Goal: Task Accomplishment & Management: Complete application form

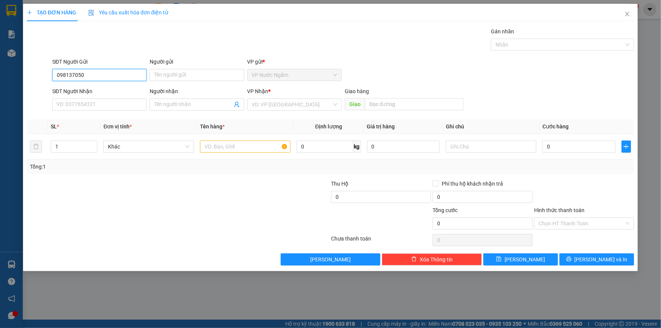
type input "0981370505"
click at [89, 89] on div "0981370505" at bounding box center [99, 90] width 85 height 8
type input "0965744567"
type input "VŨ"
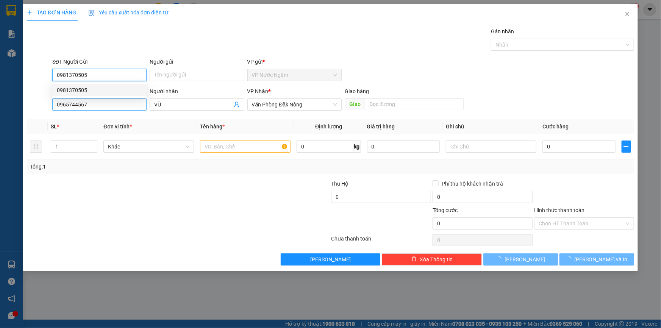
type input "200.000"
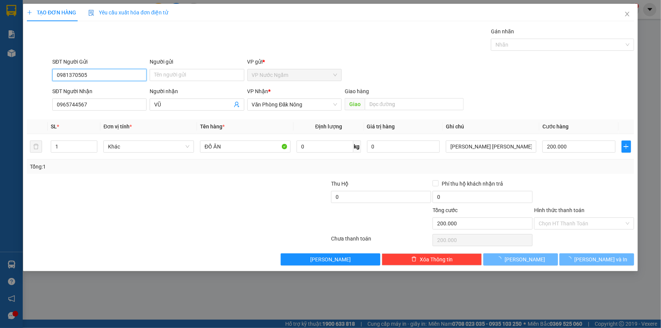
type input "0981370505"
drag, startPoint x: 46, startPoint y: 114, endPoint x: 30, endPoint y: 114, distance: 15.9
click at [31, 114] on div "Transit Pickup Surcharge Ids Transit Deliver Surcharge Ids Transit Deliver Surc…" at bounding box center [330, 146] width 607 height 238
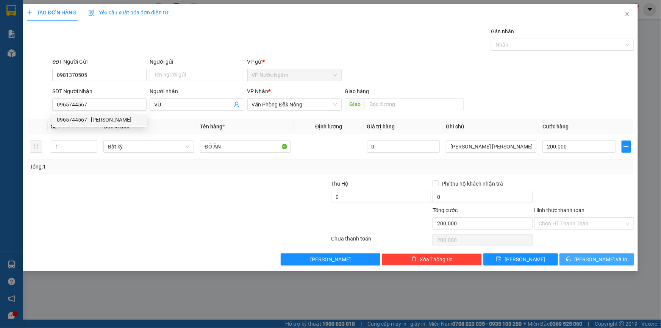
click at [571, 258] on icon "printer" at bounding box center [568, 258] width 5 height 5
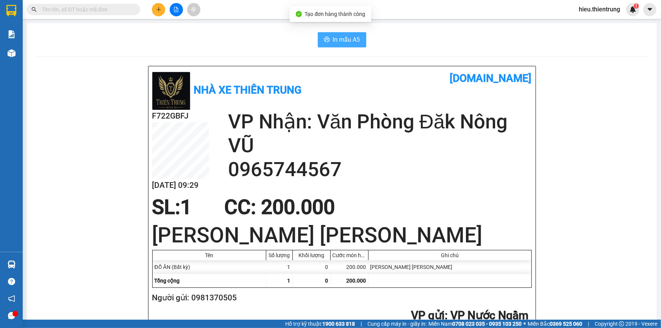
drag, startPoint x: 339, startPoint y: 38, endPoint x: 340, endPoint y: 42, distance: 4.7
click at [340, 39] on span "In mẫu A5" at bounding box center [346, 39] width 27 height 9
click at [290, 33] on div "In mẫu A5" at bounding box center [342, 39] width 612 height 15
click at [159, 9] on icon "plus" at bounding box center [158, 9] width 4 height 0
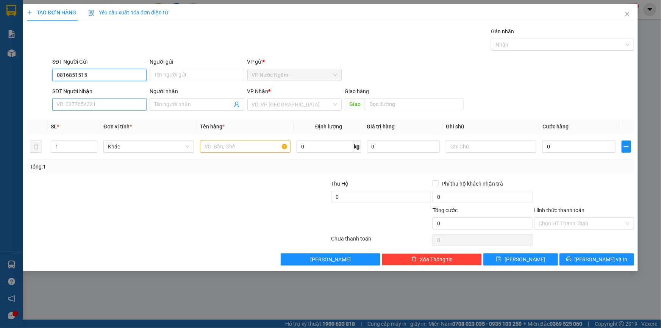
type input "0816851515"
click at [94, 105] on input "SĐT Người Nhận" at bounding box center [99, 104] width 94 height 12
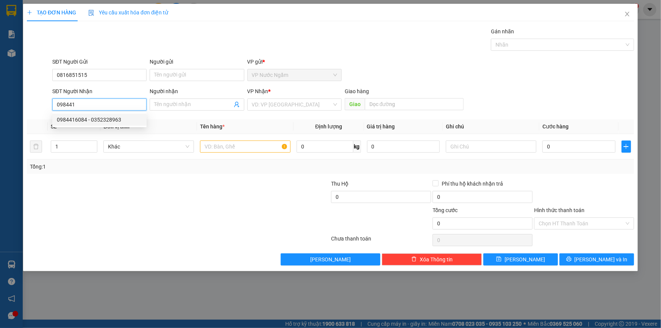
click at [91, 119] on div "0984416084 - 0352328963" at bounding box center [99, 119] width 85 height 8
type input "0984416084"
type input "0352328963"
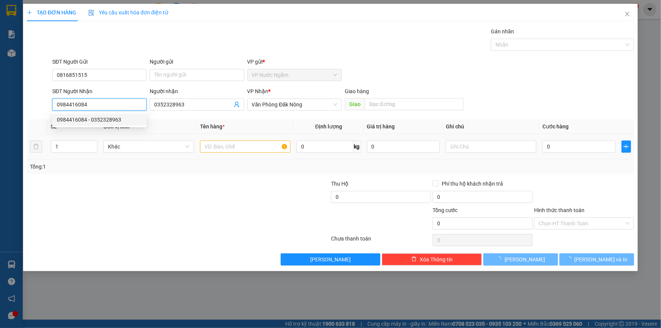
type input "1.000.000"
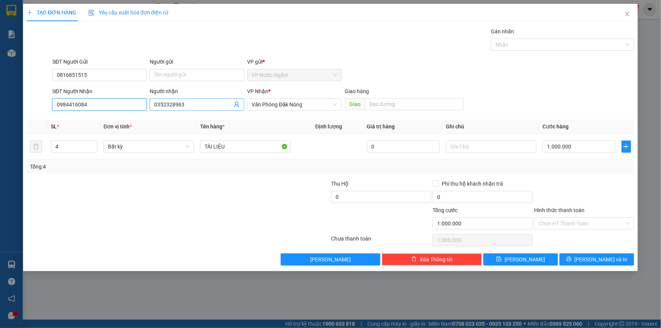
type input "0984416084"
drag, startPoint x: 203, startPoint y: 105, endPoint x: 140, endPoint y: 117, distance: 63.6
click at [140, 117] on div "Transit Pickup Surcharge Ids Transit Deliver Surcharge Ids Transit Deliver Surc…" at bounding box center [330, 146] width 607 height 238
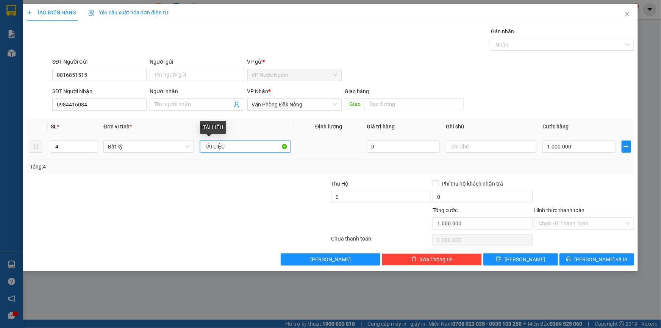
drag, startPoint x: 231, startPoint y: 146, endPoint x: 183, endPoint y: 152, distance: 48.9
click at [198, 155] on td "TÀI LIỆU" at bounding box center [245, 146] width 97 height 25
type input "pt may"
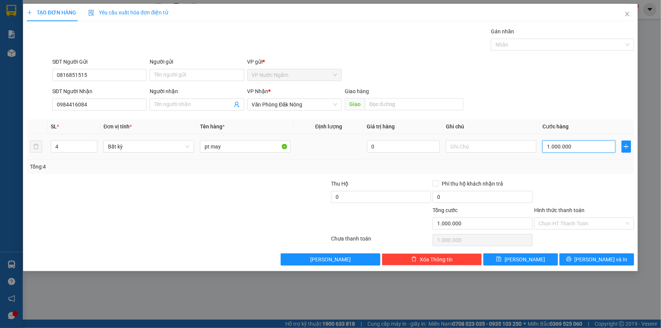
click at [581, 147] on input "1.000.000" at bounding box center [578, 146] width 73 height 12
drag, startPoint x: 46, startPoint y: 149, endPoint x: 26, endPoint y: 155, distance: 21.1
click at [22, 155] on div "TẠO ĐƠN HÀNG Yêu cầu xuất [PERSON_NAME] điện tử Transit Pickup Surcharge Ids Tr…" at bounding box center [330, 164] width 661 height 328
type input "1"
click at [594, 147] on input "1.000.000" at bounding box center [578, 146] width 73 height 12
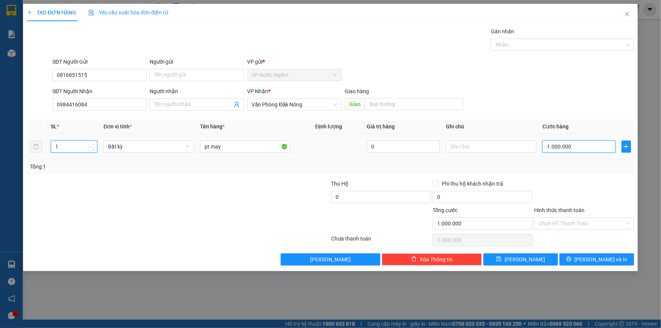
type input "0"
type input "4"
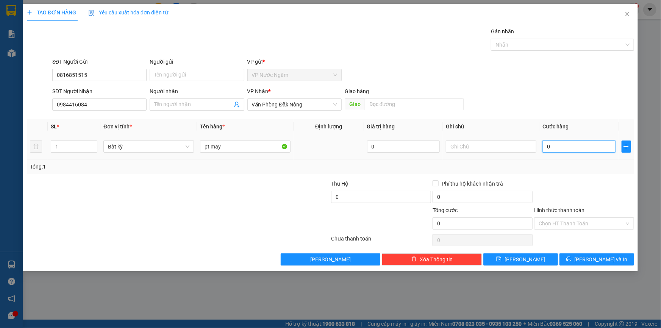
type input "04"
type input "40"
type input "040"
type input "400"
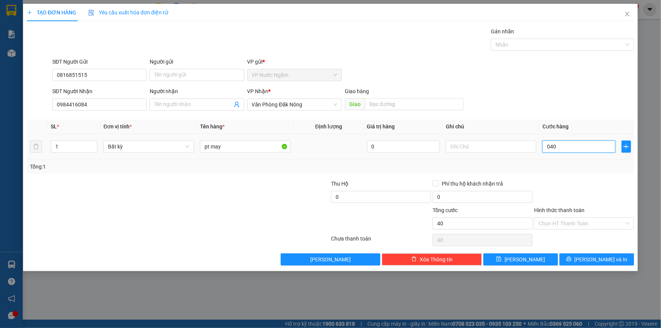
type input "400"
type input "0.400"
type input "4.000"
type input "04.000"
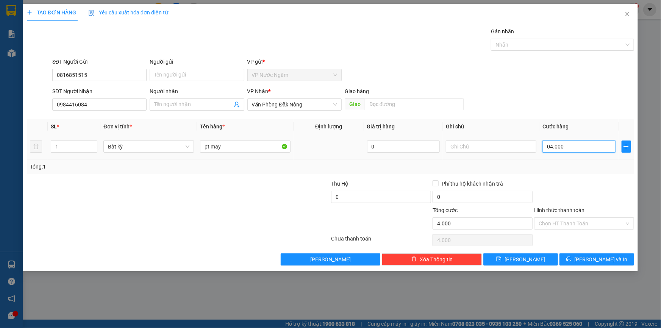
type input "40.000"
type input "040.000"
type input "400.000"
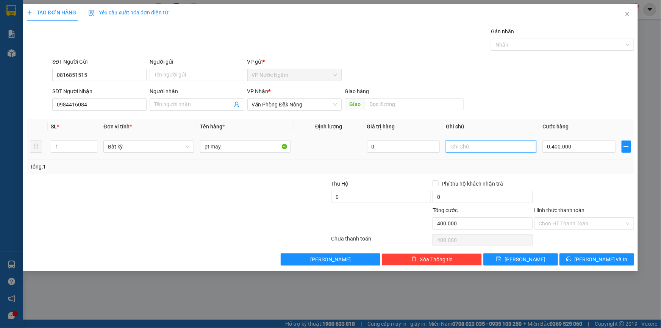
type input "400.000"
drag, startPoint x: 484, startPoint y: 144, endPoint x: 489, endPoint y: 148, distance: 7.3
click at [484, 144] on input "text" at bounding box center [491, 146] width 91 height 12
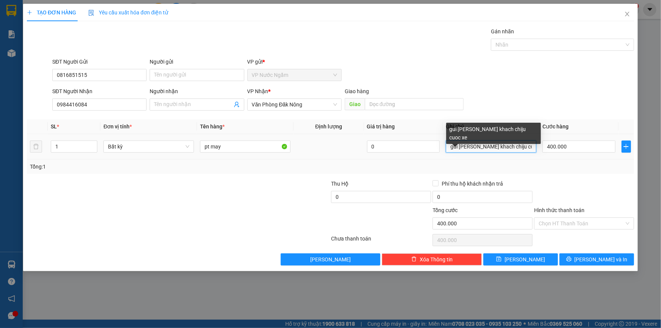
click at [507, 145] on input "gui [PERSON_NAME] khach chiju cuoc xe" at bounding box center [491, 146] width 91 height 12
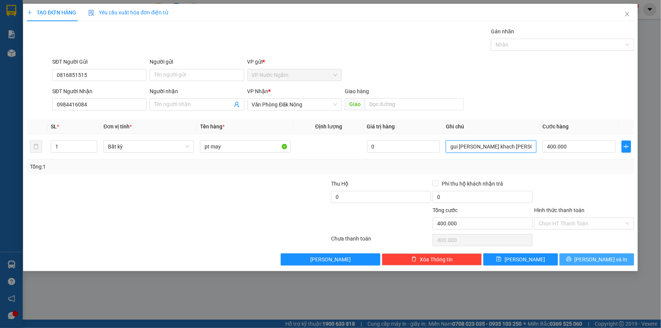
type input "gui [PERSON_NAME] khach [PERSON_NAME] xe"
click at [607, 260] on span "[PERSON_NAME] và In" at bounding box center [600, 259] width 53 height 8
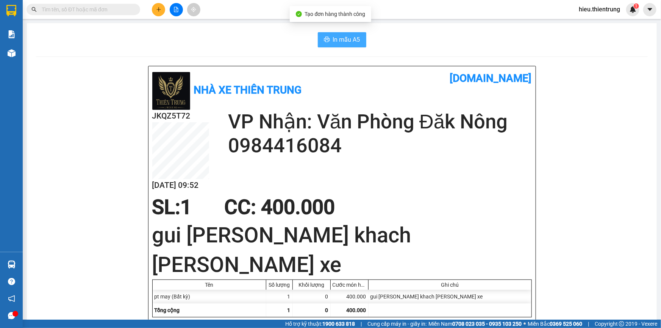
drag, startPoint x: 343, startPoint y: 38, endPoint x: 325, endPoint y: 40, distance: 18.7
click at [342, 38] on span "In mẫu A5" at bounding box center [346, 39] width 27 height 9
click at [158, 9] on icon "plus" at bounding box center [158, 9] width 4 height 0
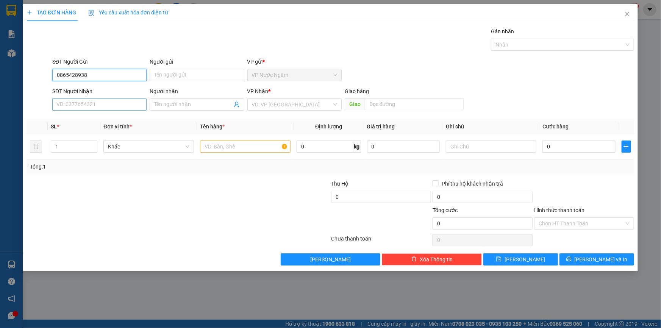
type input "0865428938"
click at [89, 107] on input "SĐT Người Nhận" at bounding box center [99, 104] width 94 height 12
type input "0869222612"
click at [264, 108] on input "search" at bounding box center [292, 104] width 80 height 11
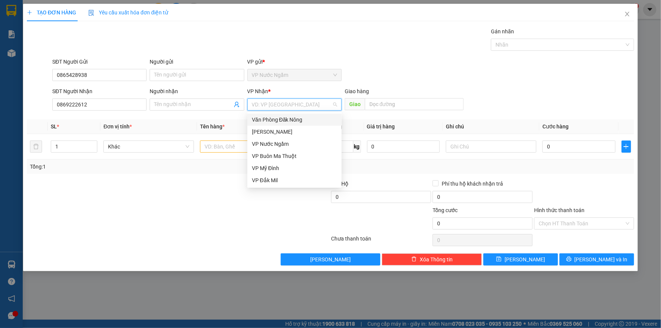
click at [290, 121] on div "Văn Phòng Đăk Nông" at bounding box center [294, 119] width 85 height 8
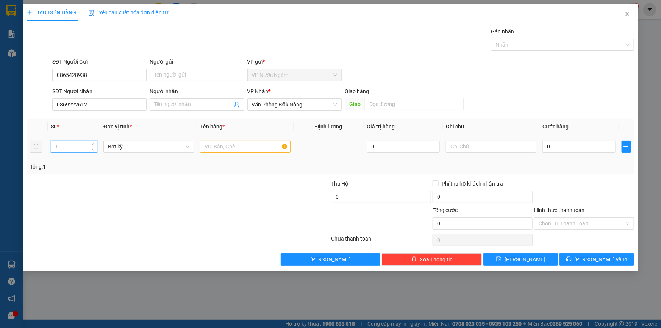
click at [32, 152] on tr "1 Bất kỳ 0 0" at bounding box center [330, 146] width 607 height 25
type input "7"
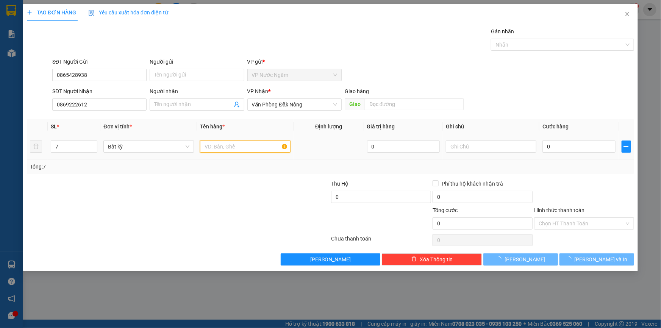
click at [249, 150] on input "text" at bounding box center [245, 146] width 91 height 12
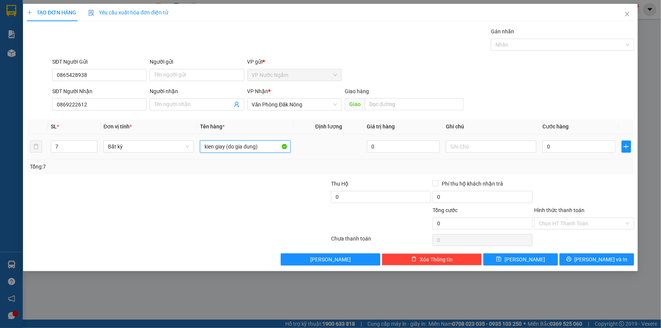
type input "kien giay (do gia dung)"
type input "1"
type input "12"
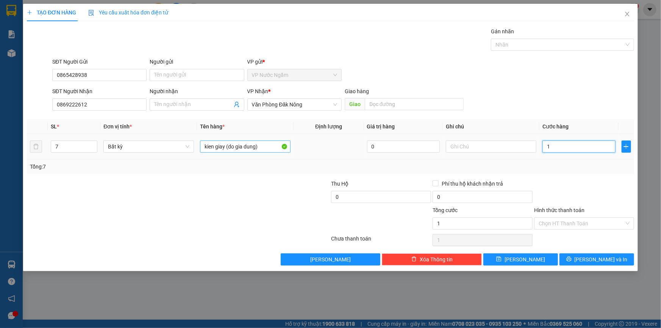
type input "12"
type input "120"
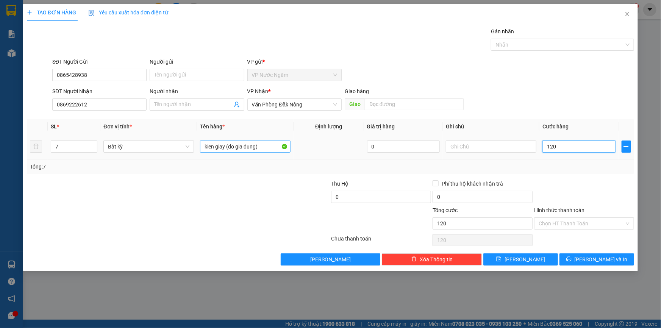
type input "1.200"
type input "12.000"
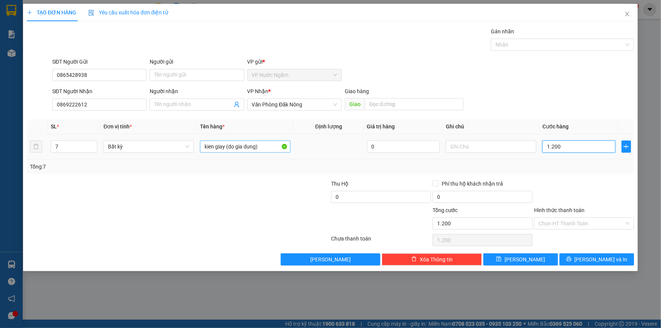
type input "12.000"
type input "120.000"
type input "1.200.000"
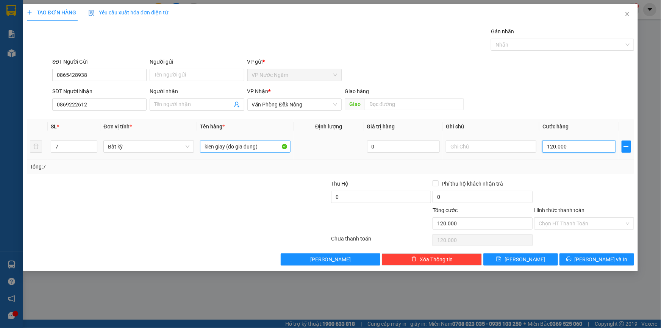
type input "1.200.000"
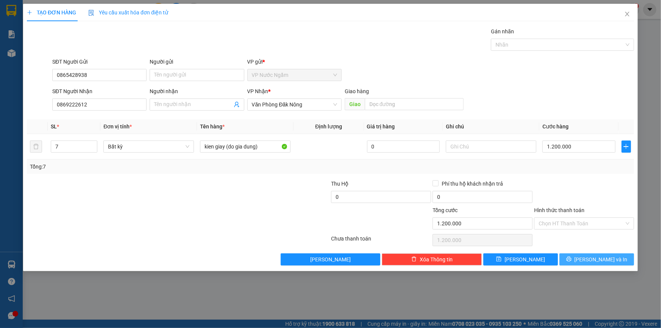
click at [595, 259] on span "[PERSON_NAME] và In" at bounding box center [600, 259] width 53 height 8
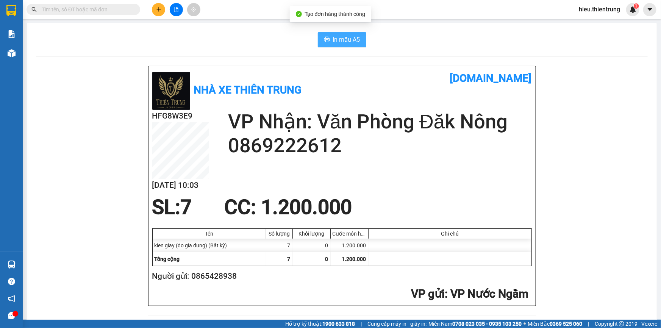
click at [334, 39] on span "In mẫu A5" at bounding box center [346, 39] width 27 height 9
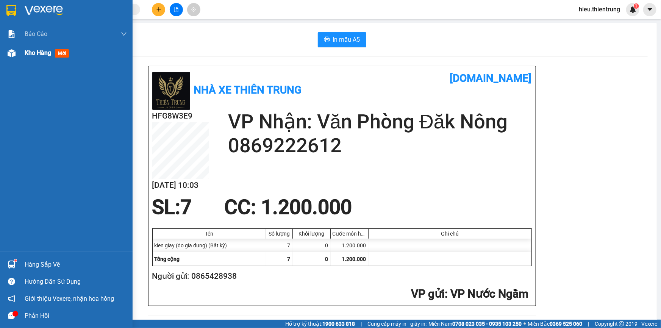
click at [18, 51] on div "Kho hàng mới" at bounding box center [66, 53] width 133 height 19
click at [18, 52] on div "Kho hàng mới" at bounding box center [66, 53] width 133 height 19
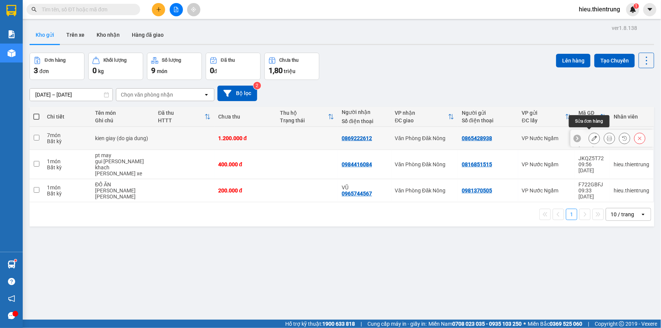
click at [591, 136] on icon at bounding box center [593, 138] width 5 height 5
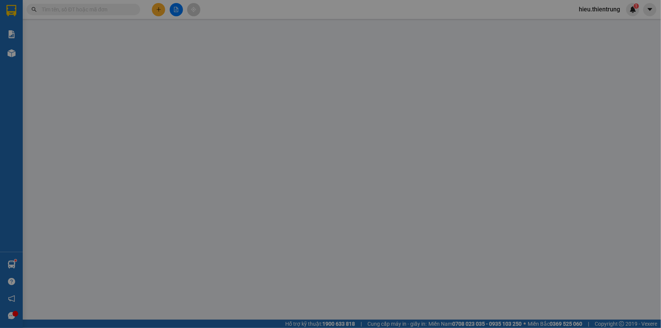
type input "0865428938"
type input "0869222612"
type input "1.200.000"
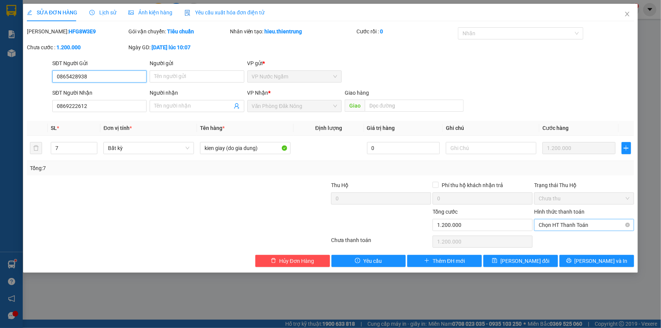
click at [551, 228] on span "Chọn HT Thanh Toán" at bounding box center [583, 224] width 91 height 11
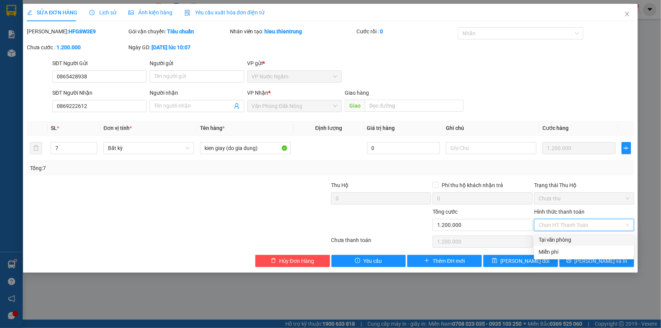
click at [565, 240] on div "Tại văn phòng" at bounding box center [583, 240] width 91 height 8
type input "0"
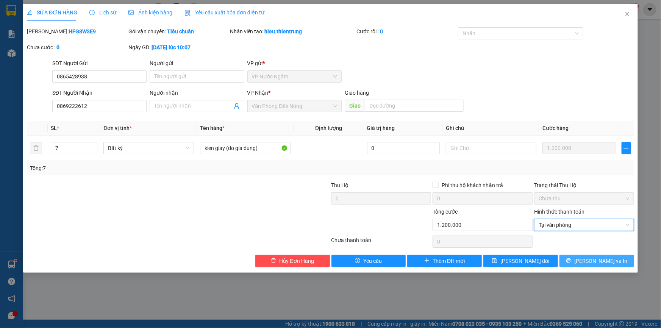
click at [596, 263] on span "[PERSON_NAME] và In" at bounding box center [600, 261] width 53 height 8
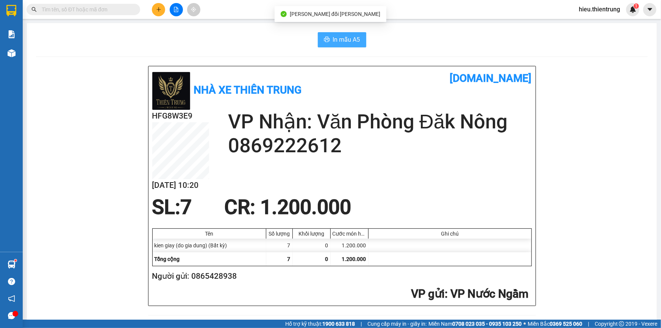
click at [342, 39] on span "In mẫu A5" at bounding box center [346, 39] width 27 height 9
drag, startPoint x: 215, startPoint y: 55, endPoint x: 135, endPoint y: 0, distance: 97.8
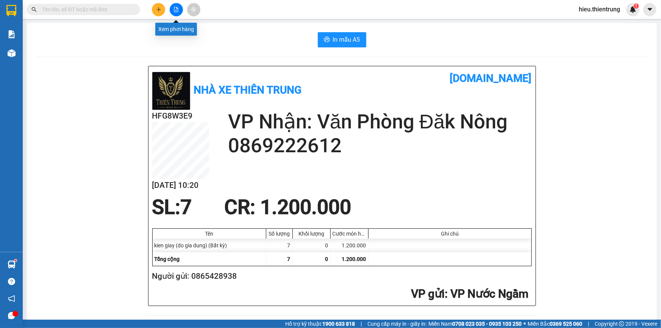
click at [173, 5] on button at bounding box center [176, 9] width 13 height 13
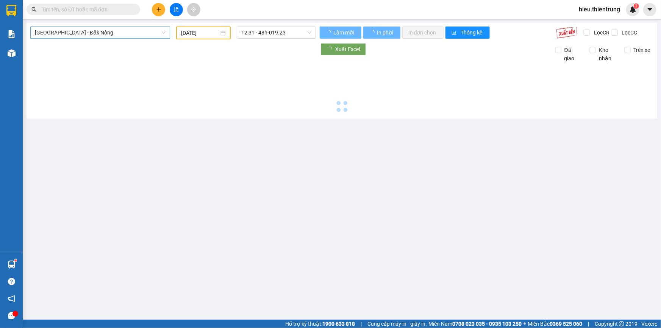
click at [86, 28] on span "[GEOGRAPHIC_DATA] - Đăk Nông" at bounding box center [100, 32] width 131 height 11
type input "[DATE]"
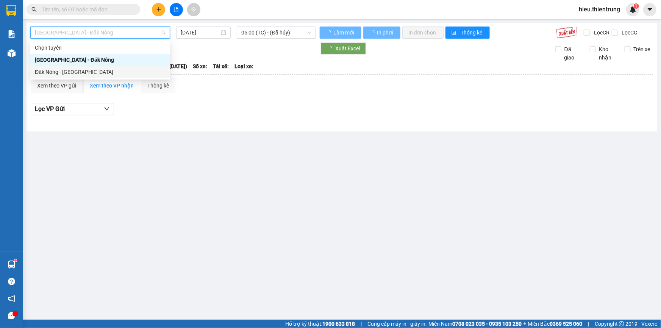
click at [67, 72] on div "Đăk Nông - [GEOGRAPHIC_DATA]" at bounding box center [100, 72] width 131 height 8
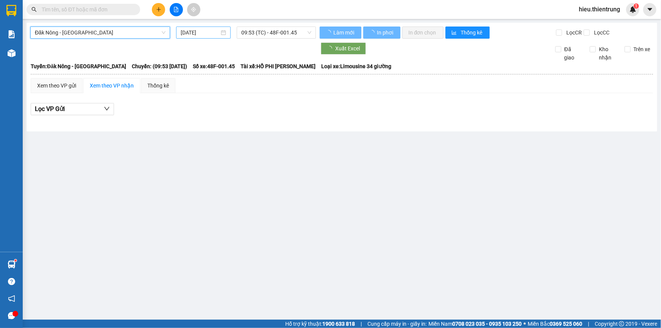
click at [208, 30] on input "[DATE]" at bounding box center [200, 32] width 39 height 8
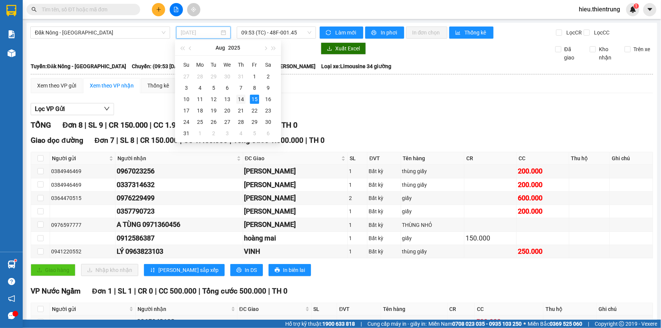
click at [237, 98] on div "14" at bounding box center [240, 99] width 9 height 9
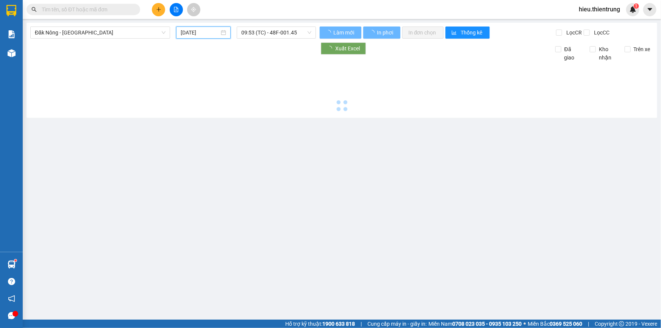
type input "[DATE]"
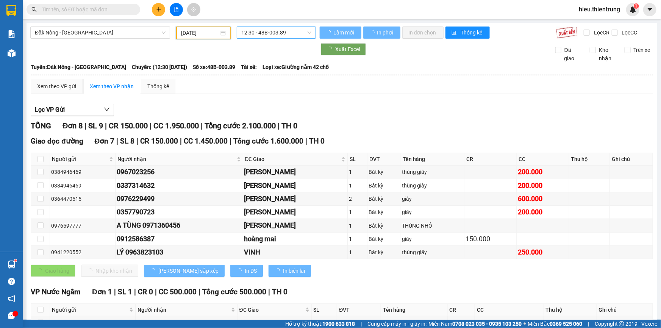
click at [278, 30] on span "12:30 - 48B-003.89" at bounding box center [276, 32] width 70 height 11
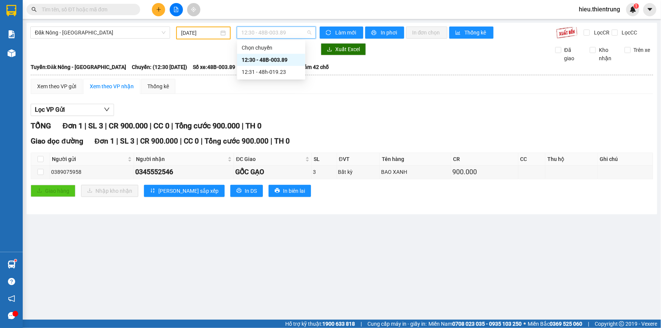
click at [278, 65] on div "12:30 - 48B-003.89" at bounding box center [271, 60] width 68 height 12
click at [283, 38] on span "12:30 - 48B-003.89" at bounding box center [276, 32] width 70 height 11
click at [281, 73] on div "12:31 - 48h-019.23" at bounding box center [271, 72] width 59 height 8
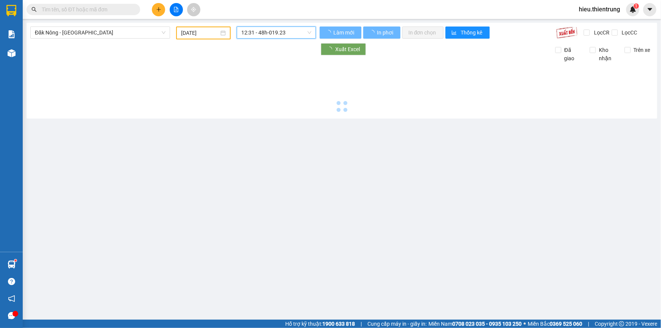
click at [285, 33] on span "12:31 - 48h-019.23" at bounding box center [276, 32] width 70 height 11
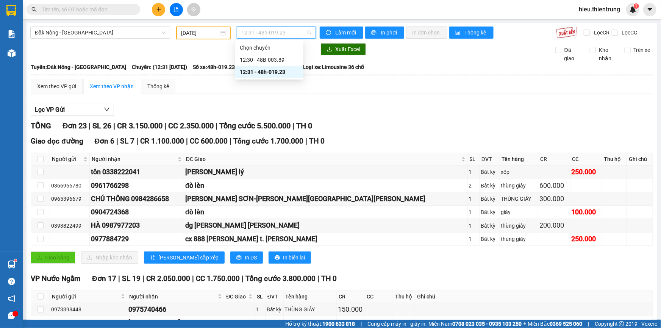
click at [352, 76] on th at bounding box center [341, 75] width 623 height 7
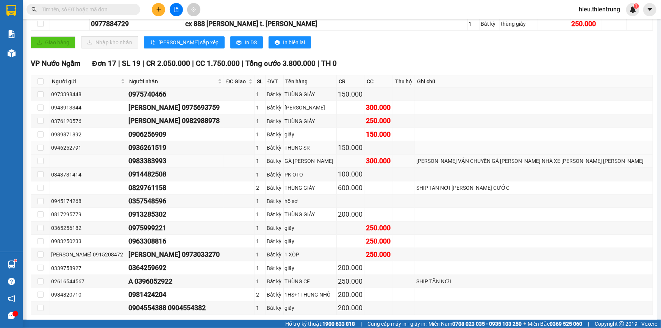
scroll to position [248, 0]
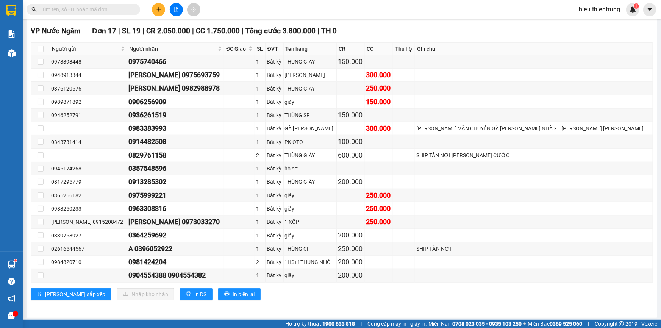
click at [162, 9] on button at bounding box center [158, 9] width 13 height 13
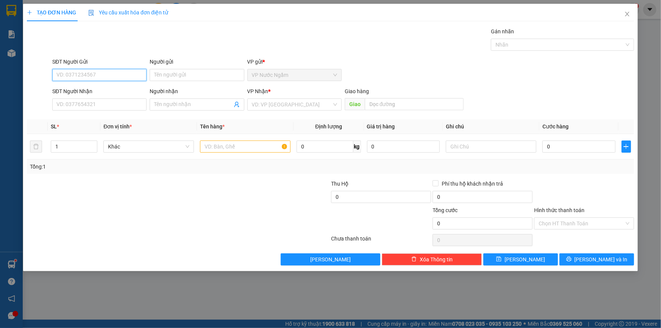
click at [77, 78] on input "SĐT Người Gửi" at bounding box center [99, 75] width 94 height 12
click at [83, 75] on input "SĐT Người Gửi" at bounding box center [99, 75] width 94 height 12
click at [104, 69] on input "SĐT Người Gửi" at bounding box center [99, 75] width 94 height 12
type input "0984540209"
click at [95, 89] on div "0984540209" at bounding box center [99, 90] width 85 height 8
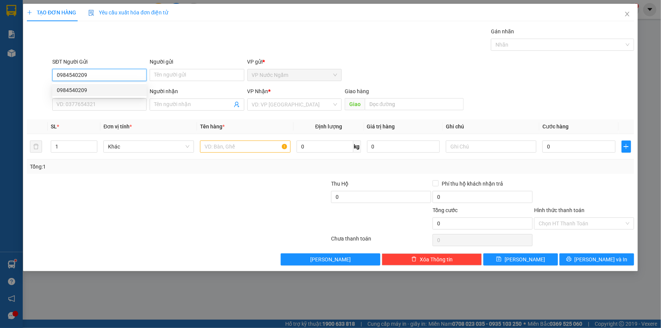
type input "0942586926"
type input "100.000"
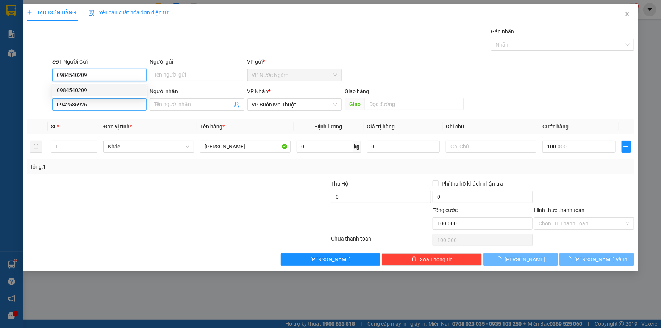
type input "0984540209"
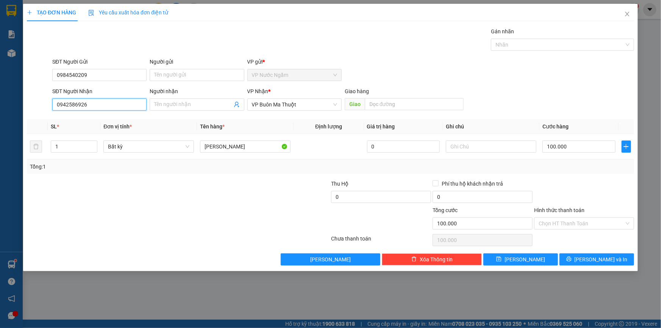
drag, startPoint x: 98, startPoint y: 109, endPoint x: 0, endPoint y: 123, distance: 98.8
click at [0, 123] on div "TẠO ĐƠN HÀNG Yêu cầu xuất [PERSON_NAME] điện tử Transit Pickup Surcharge Ids Tr…" at bounding box center [330, 164] width 661 height 328
click at [73, 118] on div "0942115006 - [PERSON_NAME]" at bounding box center [99, 119] width 85 height 8
type input "0942115006"
type input "LƯU"
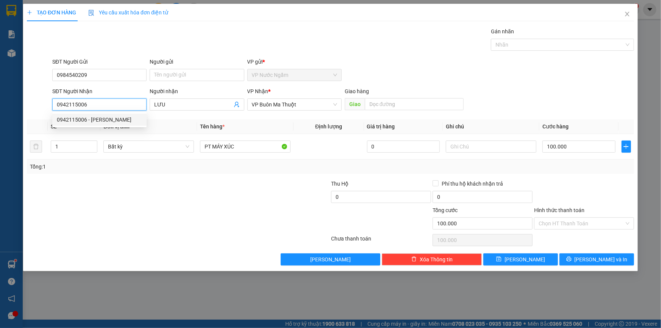
drag, startPoint x: 96, startPoint y: 107, endPoint x: 68, endPoint y: 111, distance: 28.3
click at [68, 111] on div "SĐT Người [PERSON_NAME] 0942115006" at bounding box center [99, 100] width 94 height 27
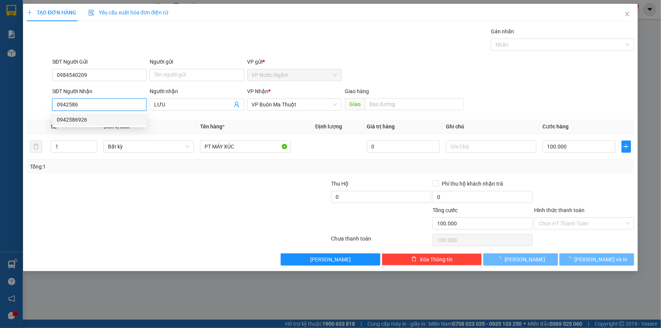
click at [77, 125] on div "0942586926" at bounding box center [99, 120] width 94 height 12
type input "0942586926"
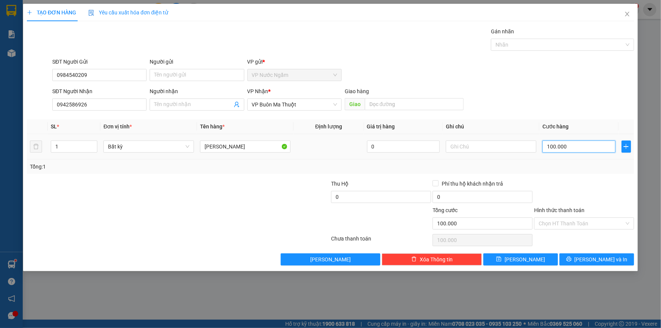
click at [588, 148] on input "100.000" at bounding box center [578, 146] width 73 height 12
type input "1"
type input "15"
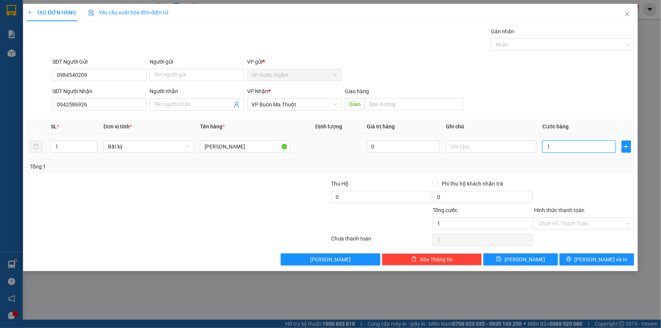
type input "15"
type input "150"
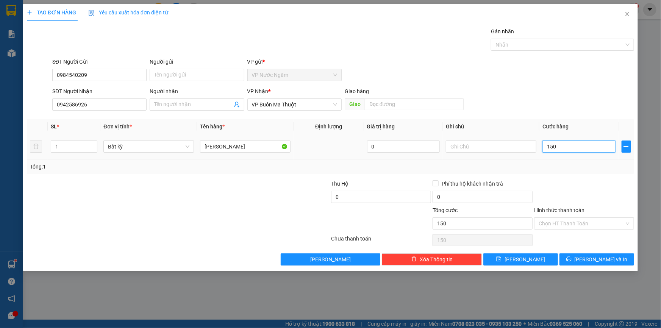
type input "1.500"
type input "15.000"
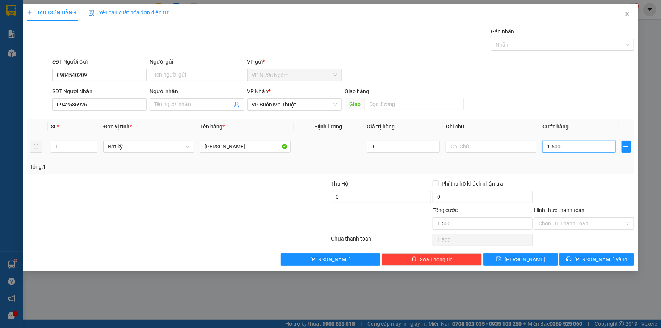
type input "15.000"
type input "150.000"
click at [585, 262] on button "[PERSON_NAME] và In" at bounding box center [596, 259] width 75 height 12
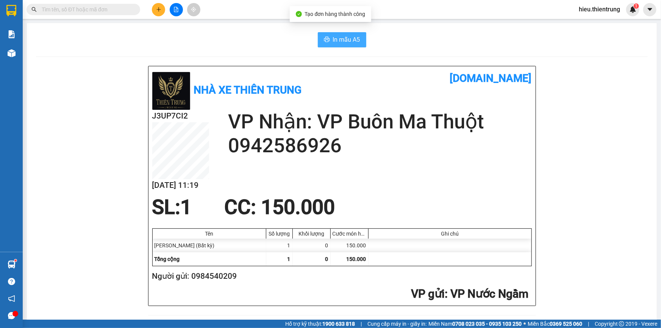
click at [346, 37] on span "In mẫu A5" at bounding box center [346, 39] width 27 height 9
click at [430, 72] on h1 "[DOMAIN_NAME]" at bounding box center [437, 78] width 190 height 17
drag, startPoint x: 212, startPoint y: 38, endPoint x: 120, endPoint y: 44, distance: 92.2
click at [202, 38] on div "In mẫu A5" at bounding box center [342, 39] width 612 height 15
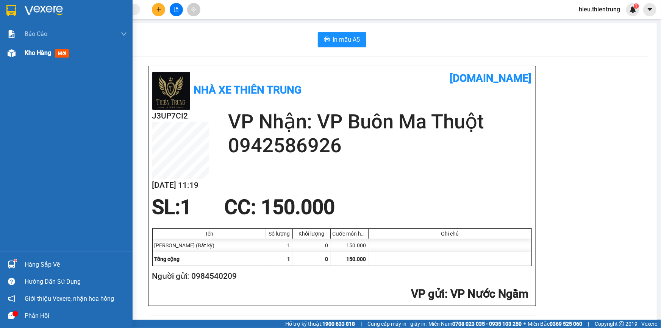
click at [26, 54] on span "Kho hàng" at bounding box center [38, 52] width 27 height 7
